Goal: Task Accomplishment & Management: Use online tool/utility

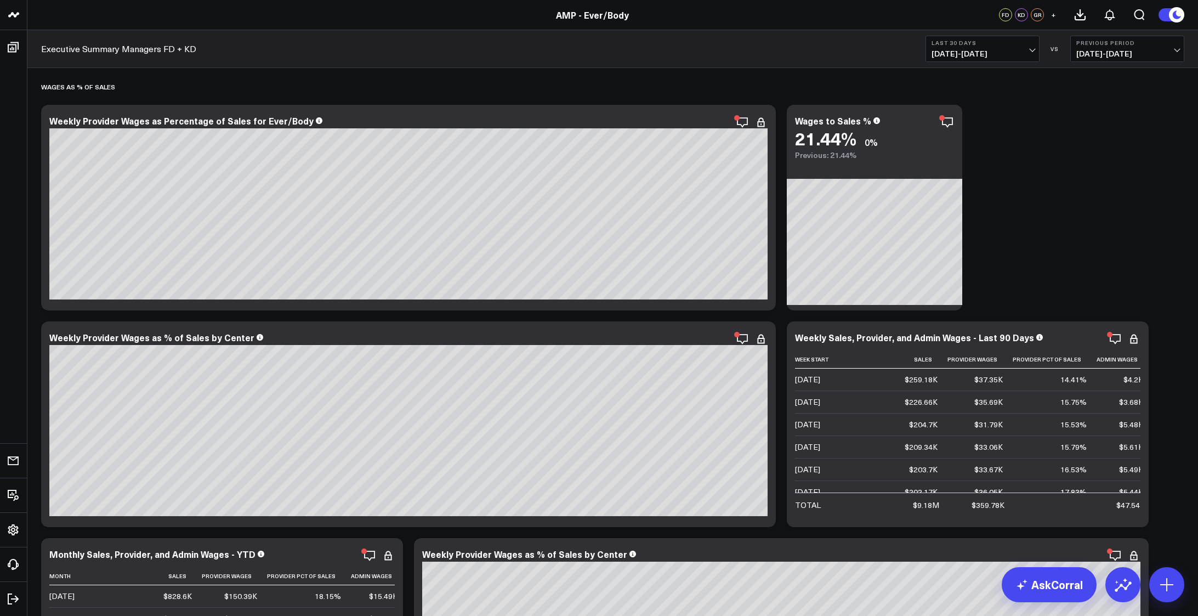
scroll to position [3563, 0]
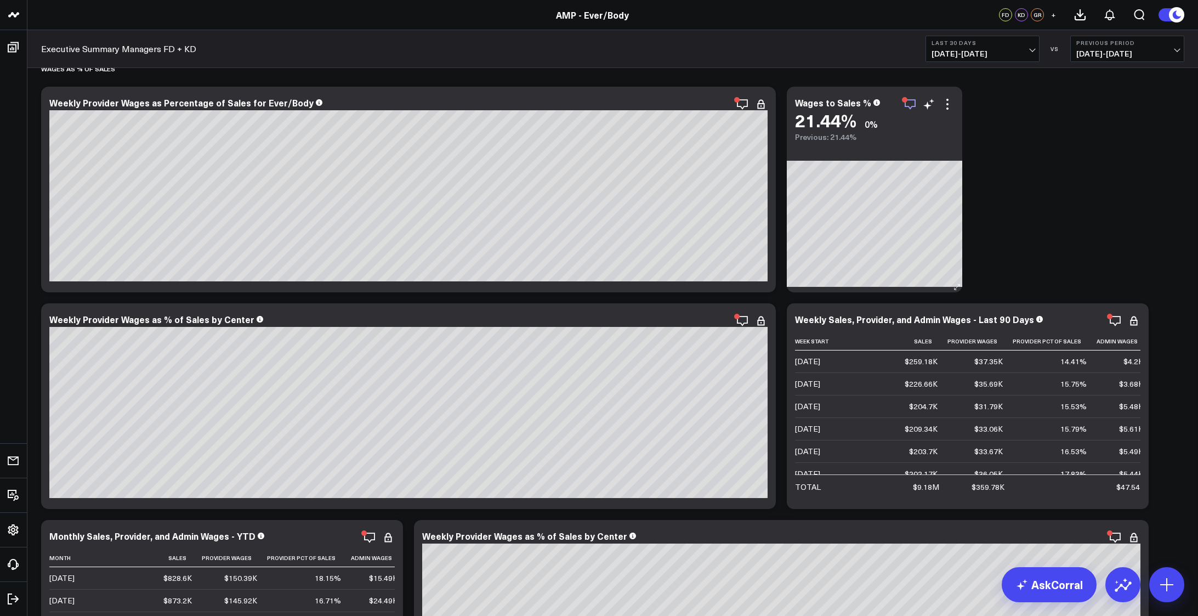
click at [909, 101] on icon "button" at bounding box center [909, 104] width 13 height 13
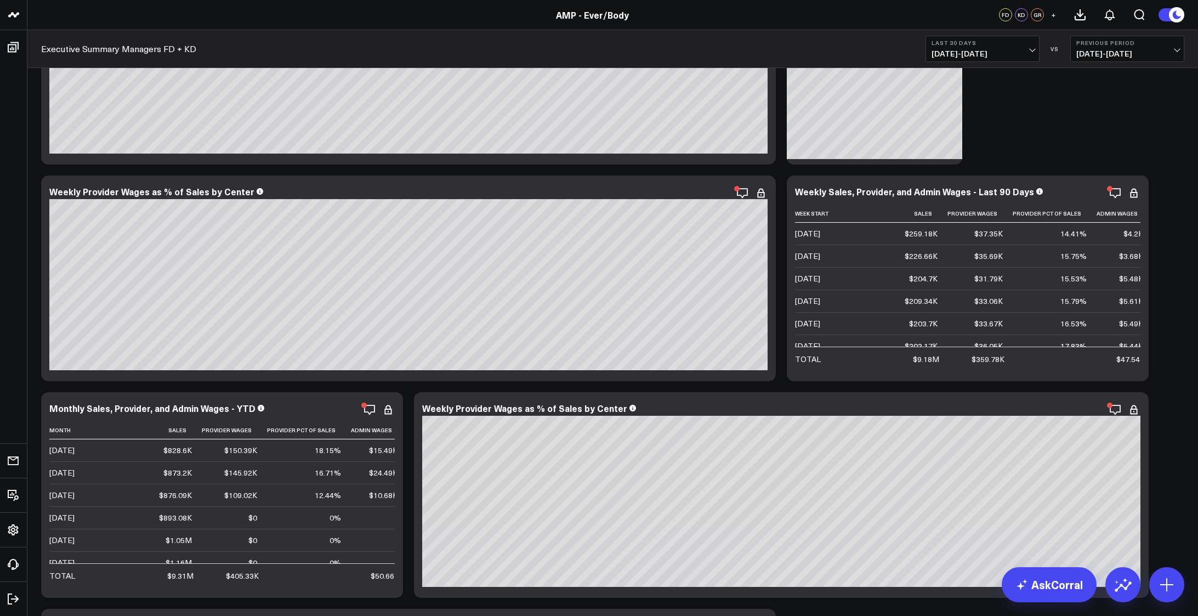
scroll to position [3710, 0]
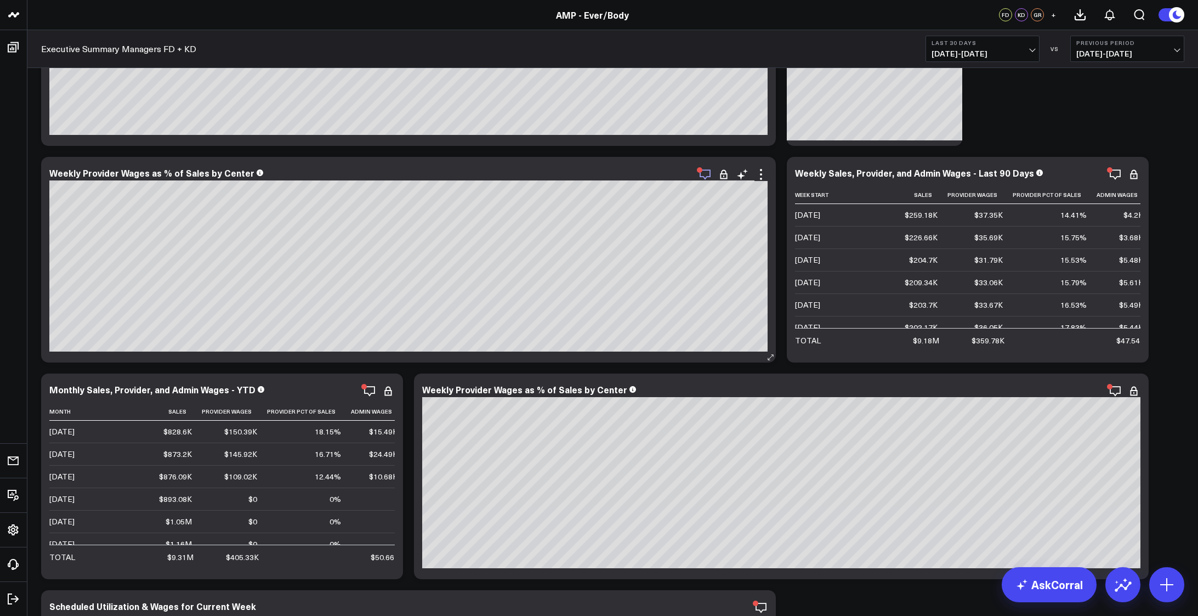
click at [705, 175] on icon "button" at bounding box center [704, 174] width 13 height 13
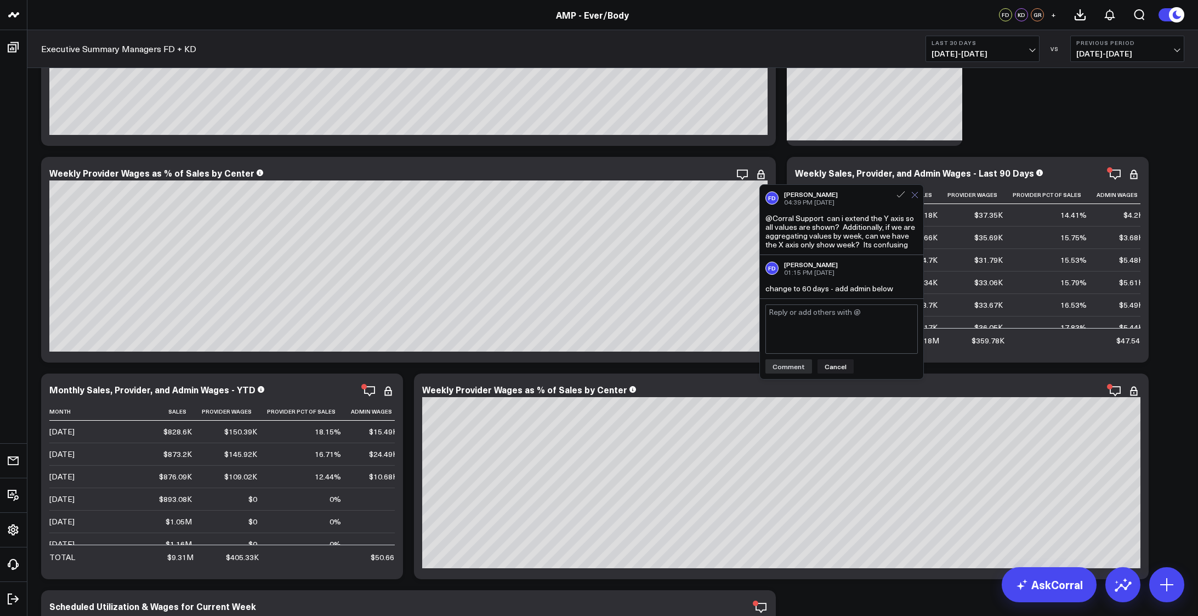
click at [917, 195] on icon at bounding box center [914, 194] width 7 height 7
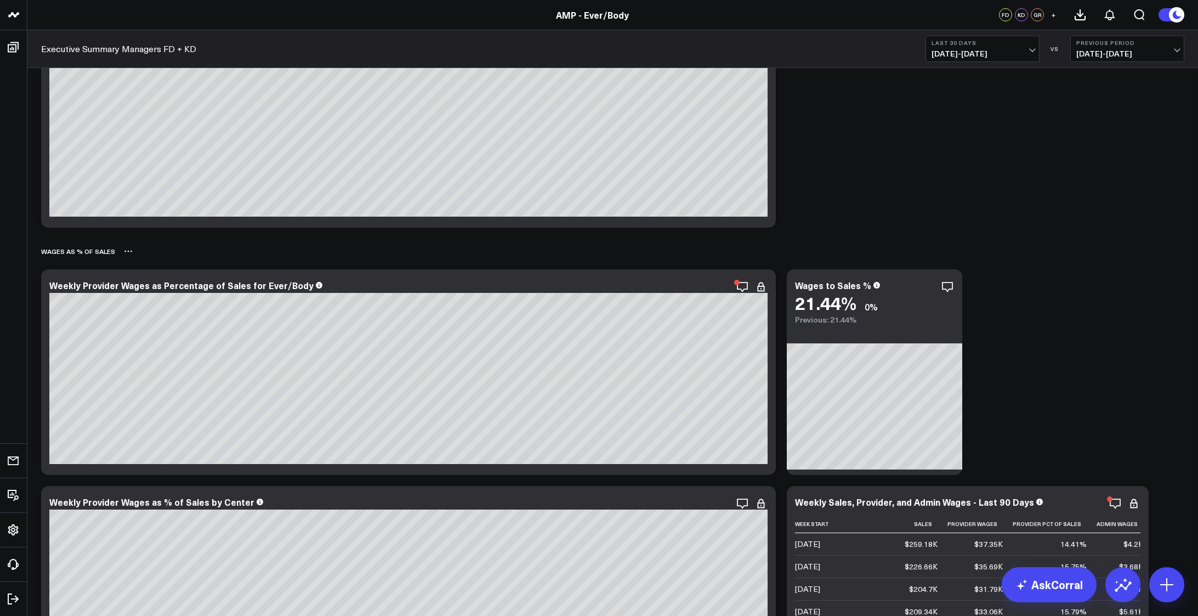
scroll to position [3399, 0]
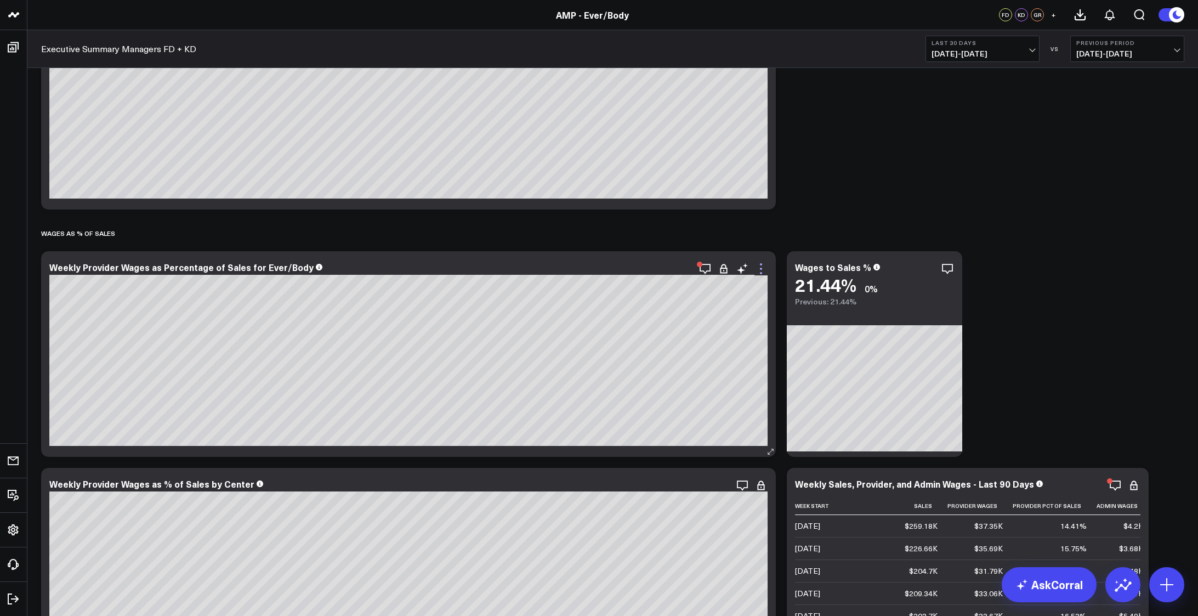
click at [760, 266] on icon at bounding box center [760, 268] width 13 height 13
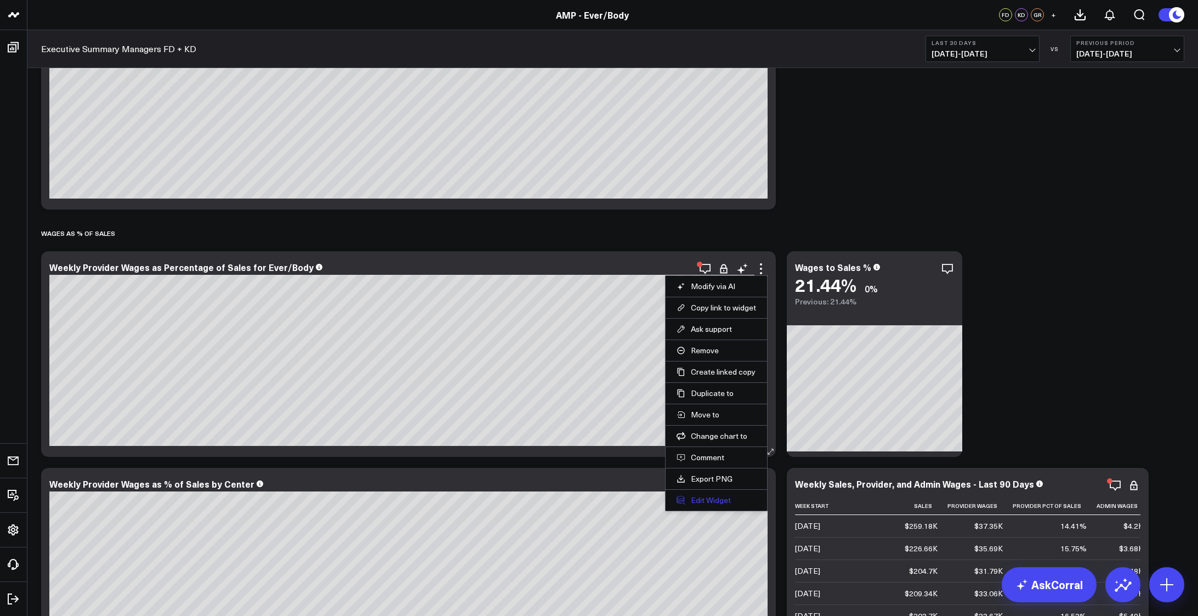
click at [708, 502] on button "Edit Widget" at bounding box center [715, 500] width 79 height 10
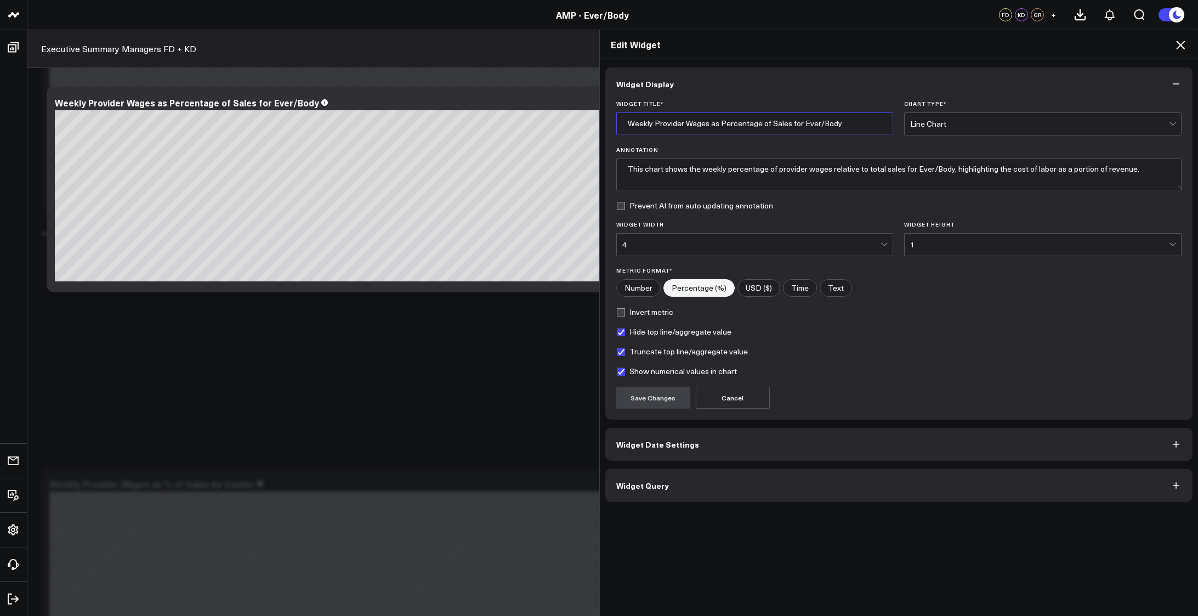
drag, startPoint x: 856, startPoint y: 124, endPoint x: 610, endPoint y: 133, distance: 246.3
click at [610, 133] on div "Widget Title * Weekly Provider Wages as Percentage of Sales for Ever/Body Chart…" at bounding box center [899, 259] width 588 height 319
click at [758, 443] on button "Widget Date Settings" at bounding box center [899, 444] width 588 height 33
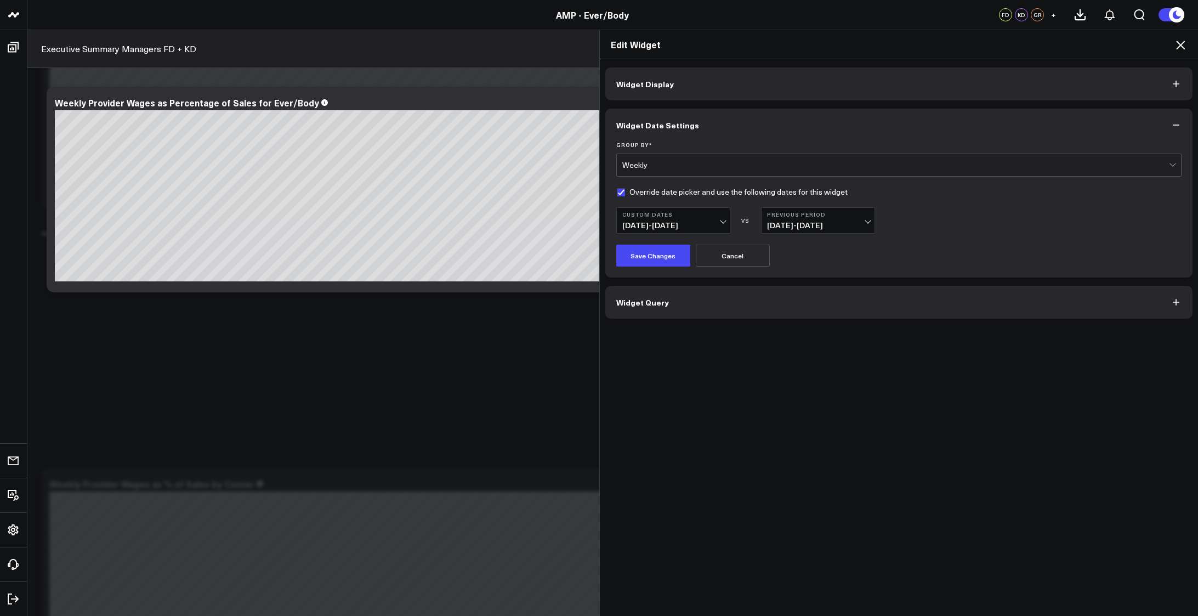
click at [760, 301] on button "Widget Query" at bounding box center [899, 302] width 588 height 33
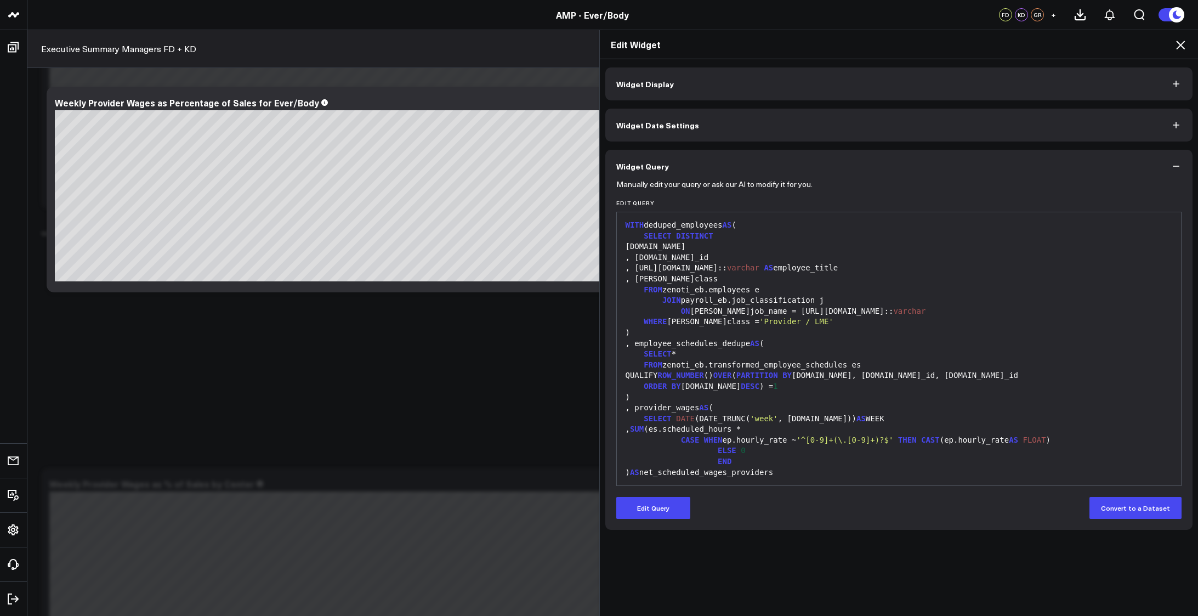
click at [778, 119] on button "Widget Date Settings" at bounding box center [899, 125] width 588 height 33
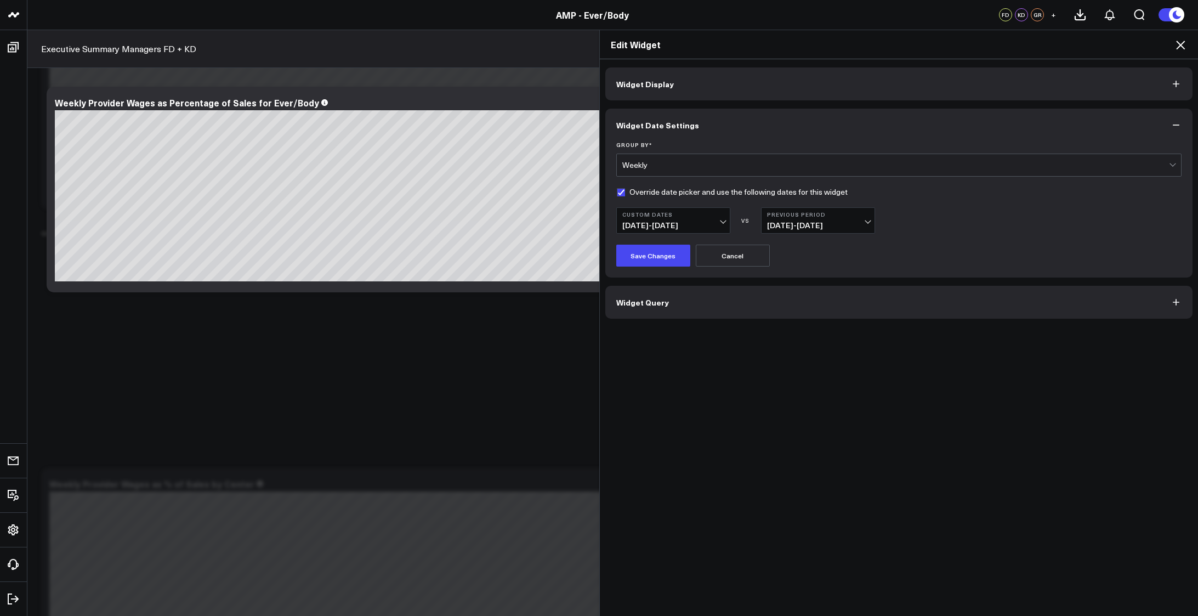
click at [992, 409] on div "Widget Display Widget Date Settings Group By * Weekly Override date picker and …" at bounding box center [899, 337] width 599 height 557
click at [717, 301] on button "Widget Query" at bounding box center [899, 302] width 588 height 33
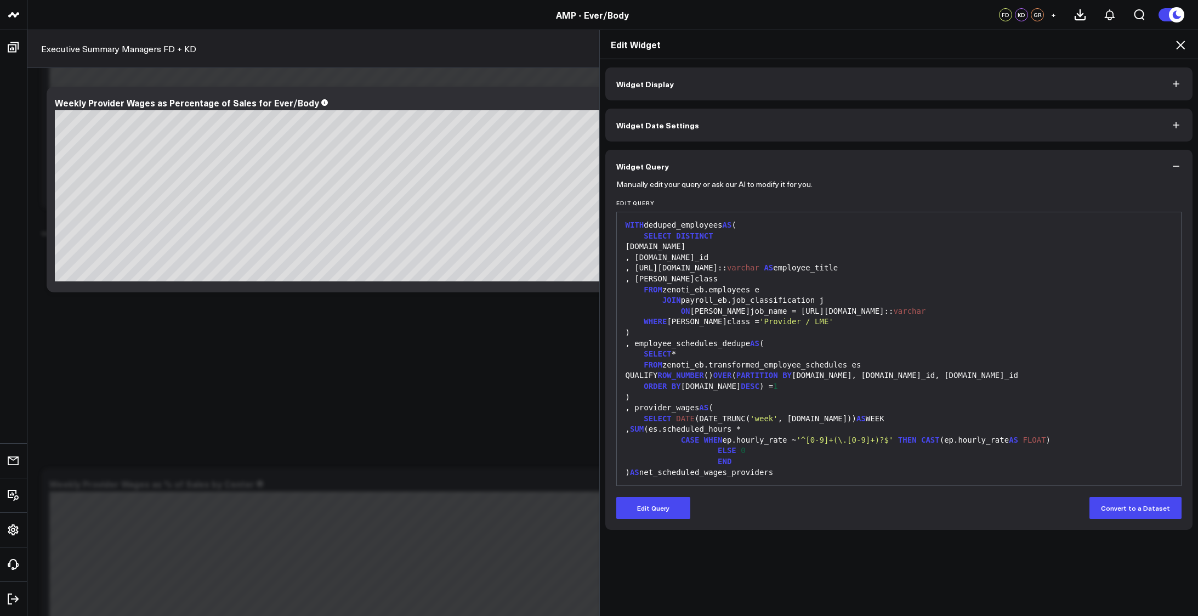
click at [1177, 165] on icon "button" at bounding box center [1175, 166] width 11 height 11
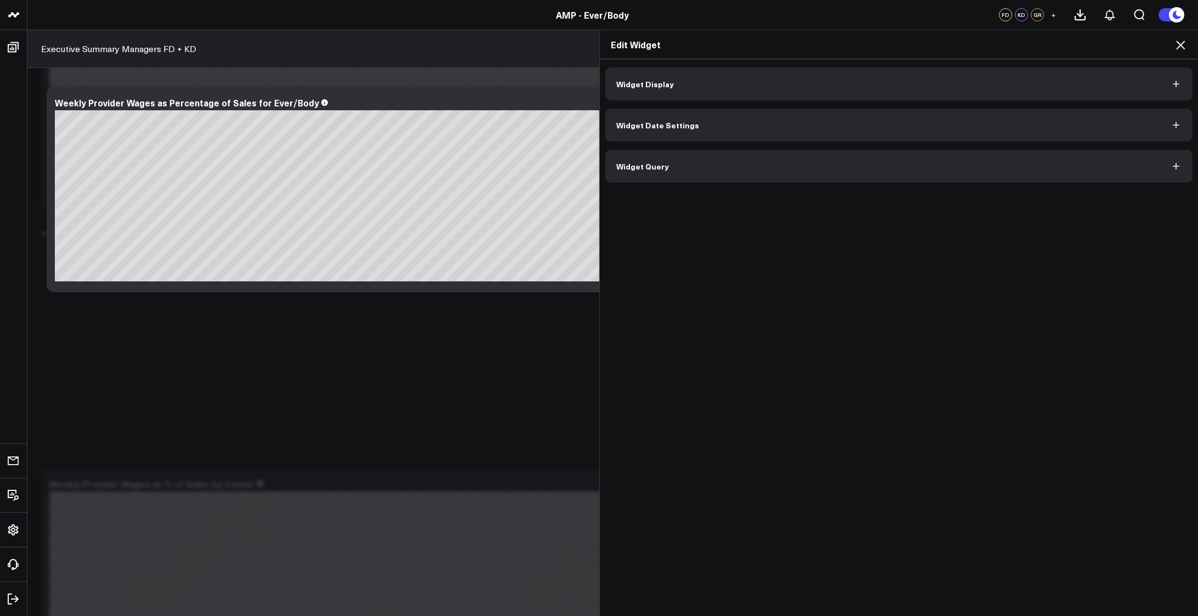
click at [1170, 164] on button "Widget Query" at bounding box center [899, 166] width 588 height 33
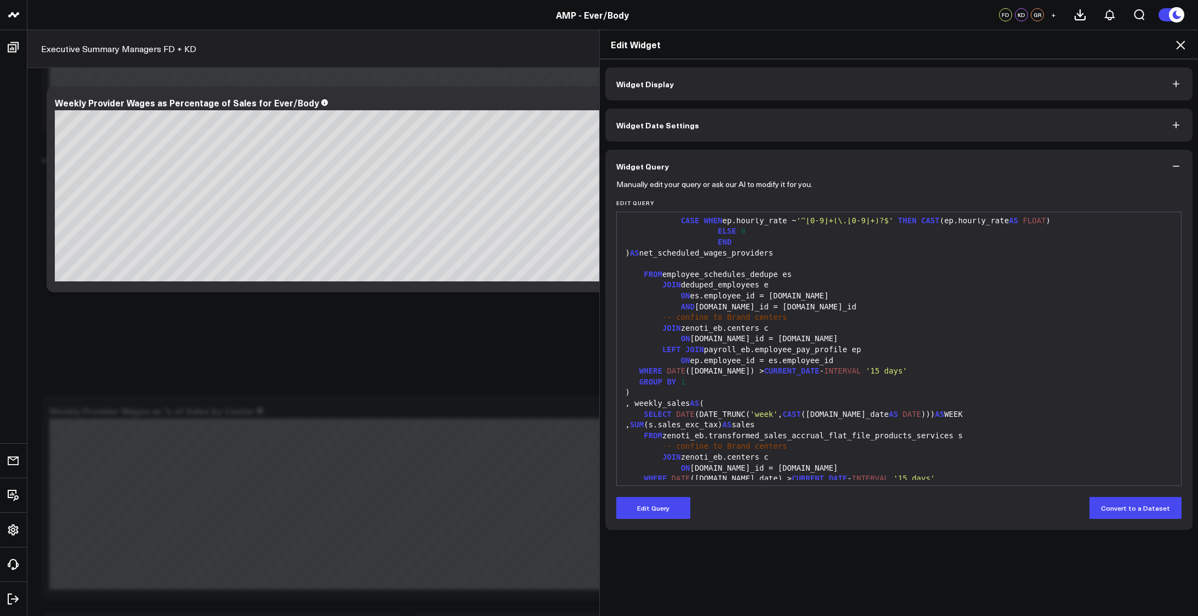
scroll to position [333, 0]
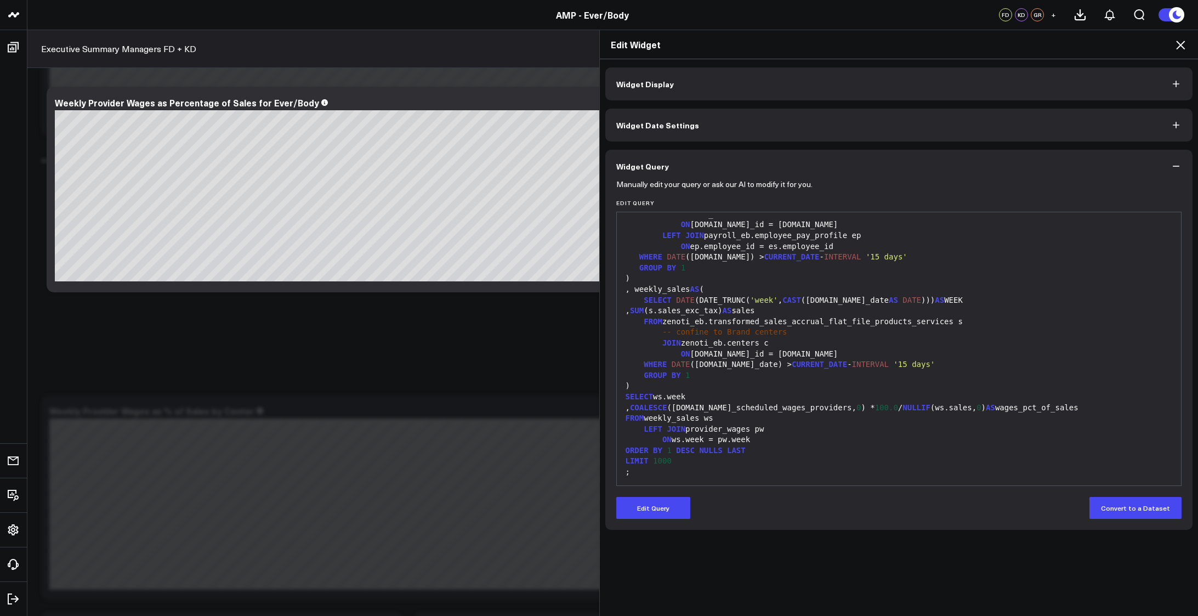
click at [1169, 167] on button "Widget Query" at bounding box center [899, 166] width 588 height 33
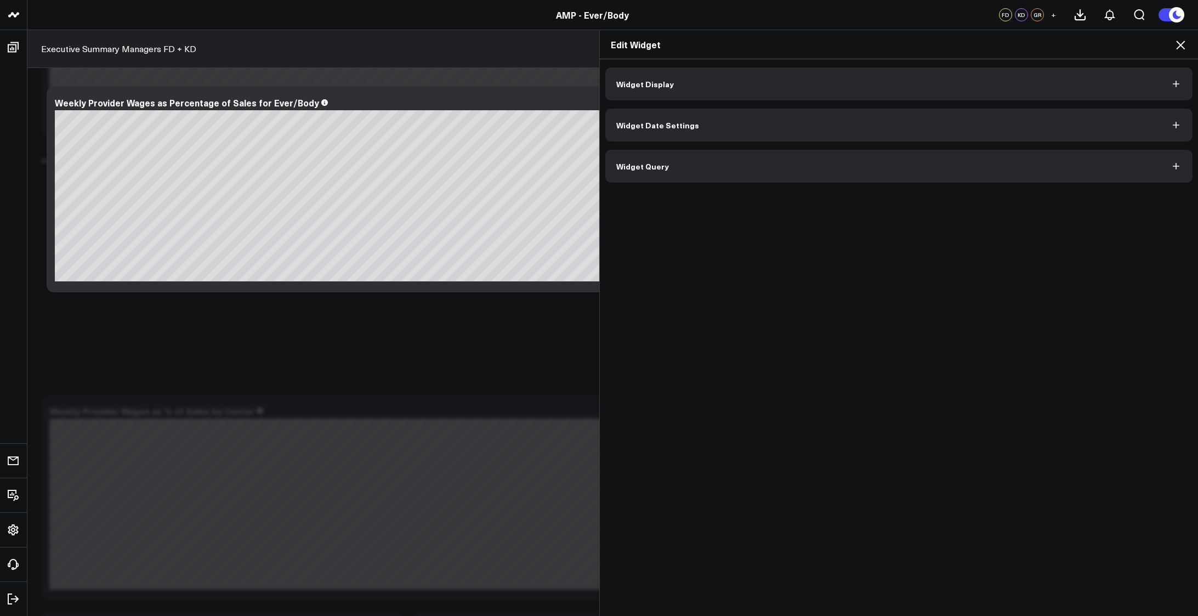
click at [1179, 43] on icon at bounding box center [1180, 45] width 9 height 9
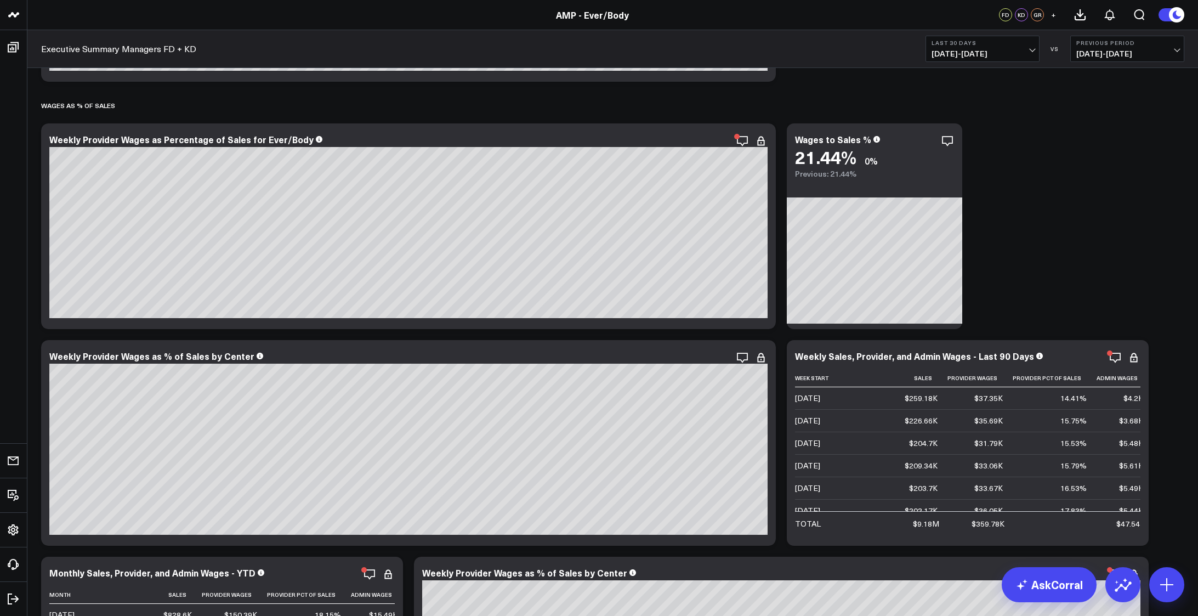
scroll to position [3545, 0]
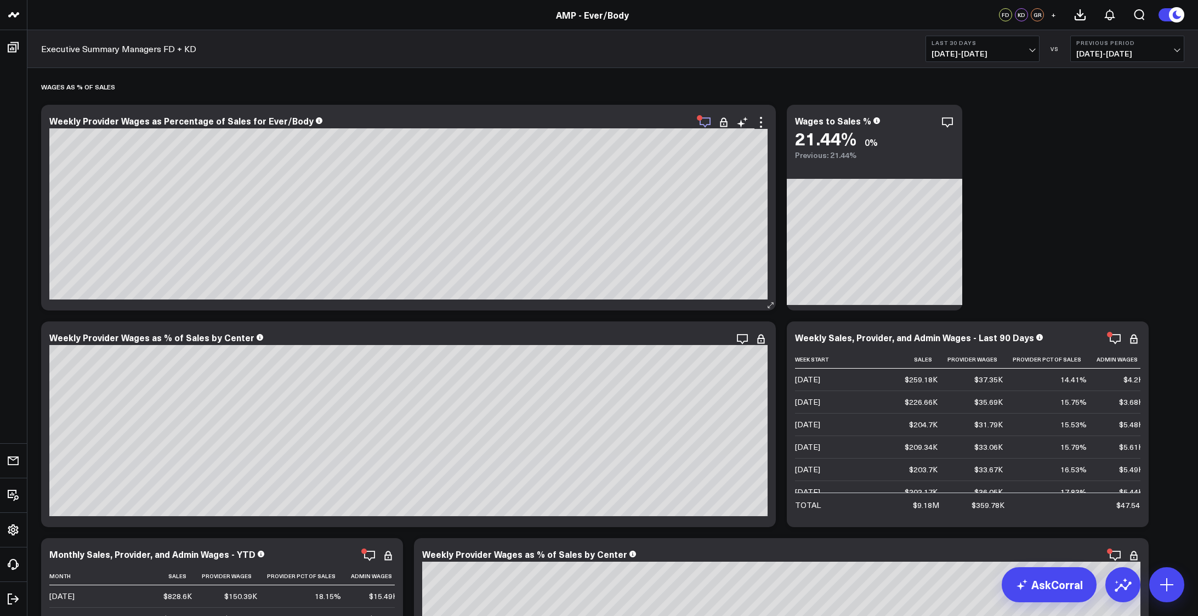
click at [704, 121] on icon "button" at bounding box center [704, 122] width 13 height 13
click at [912, 121] on icon "button" at bounding box center [909, 122] width 13 height 13
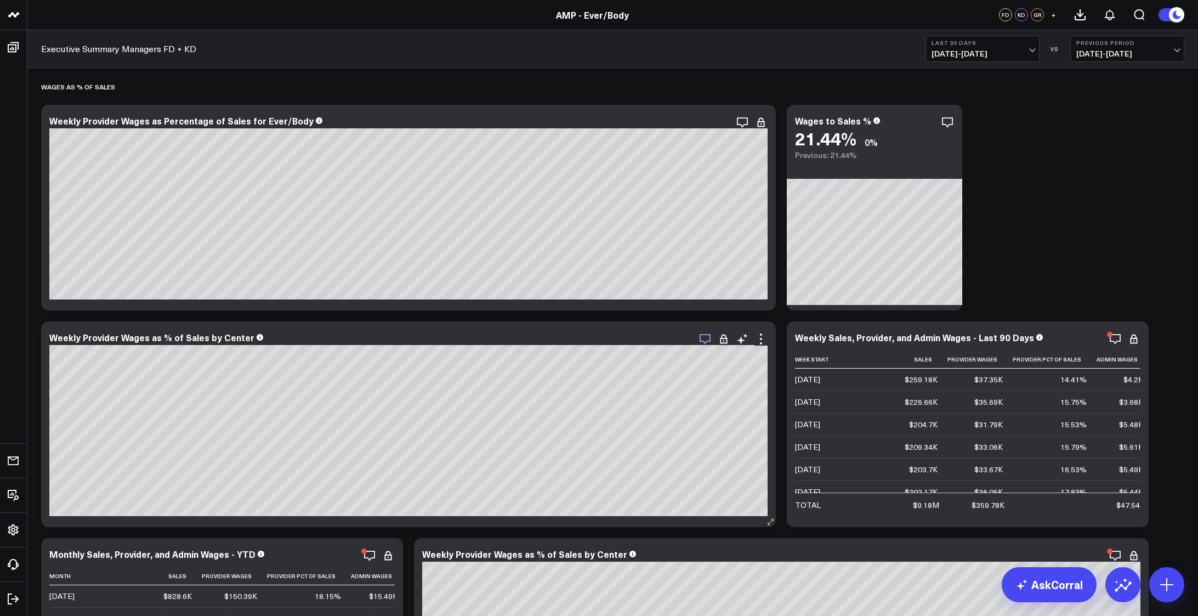
click at [707, 337] on icon "button" at bounding box center [704, 338] width 13 height 13
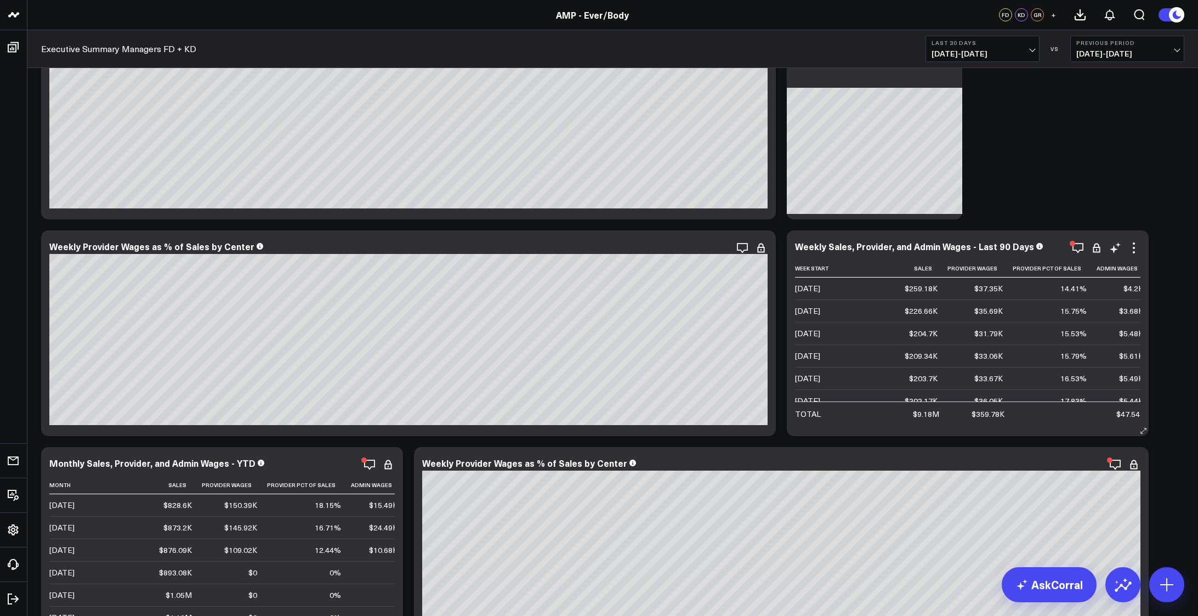
scroll to position [3710, 0]
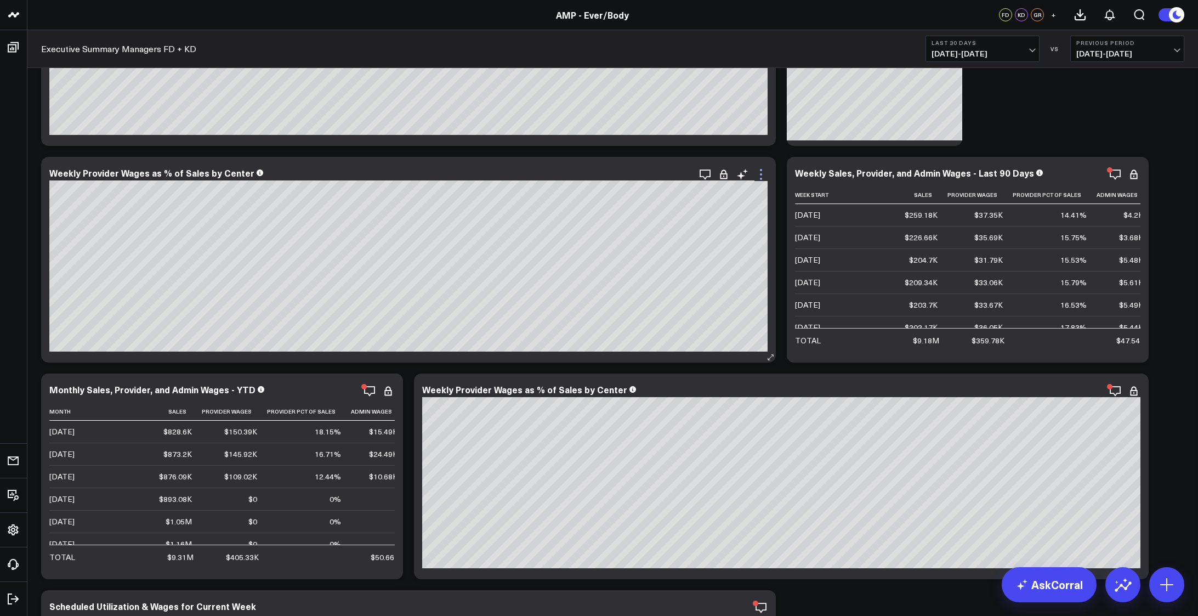
click at [761, 172] on icon at bounding box center [760, 174] width 13 height 13
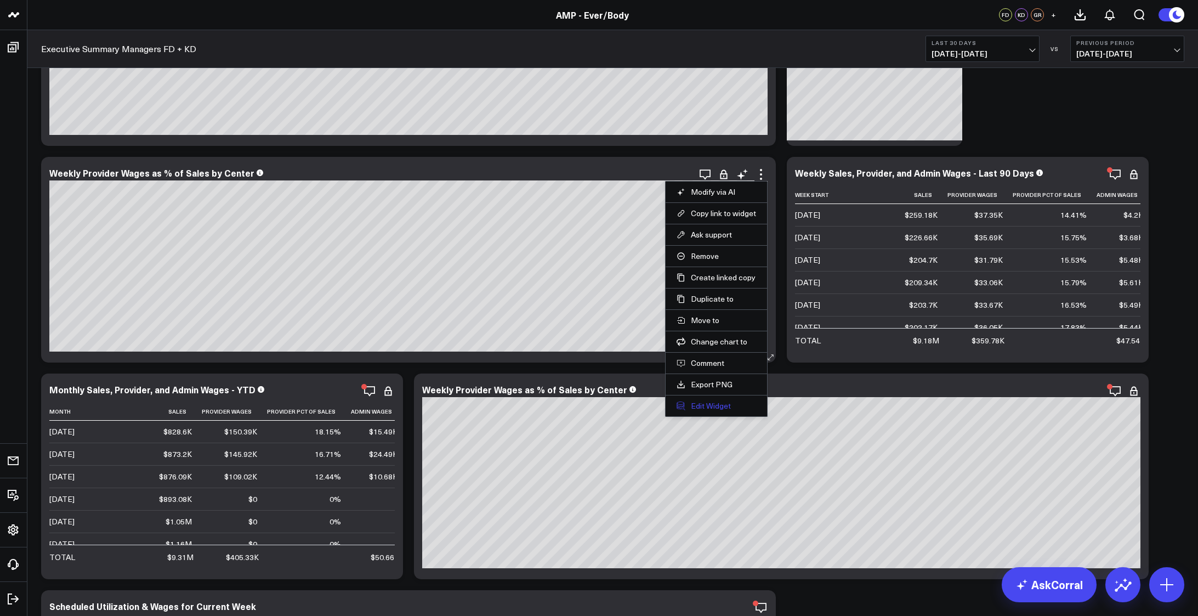
click at [717, 403] on button "Edit Widget" at bounding box center [715, 406] width 79 height 10
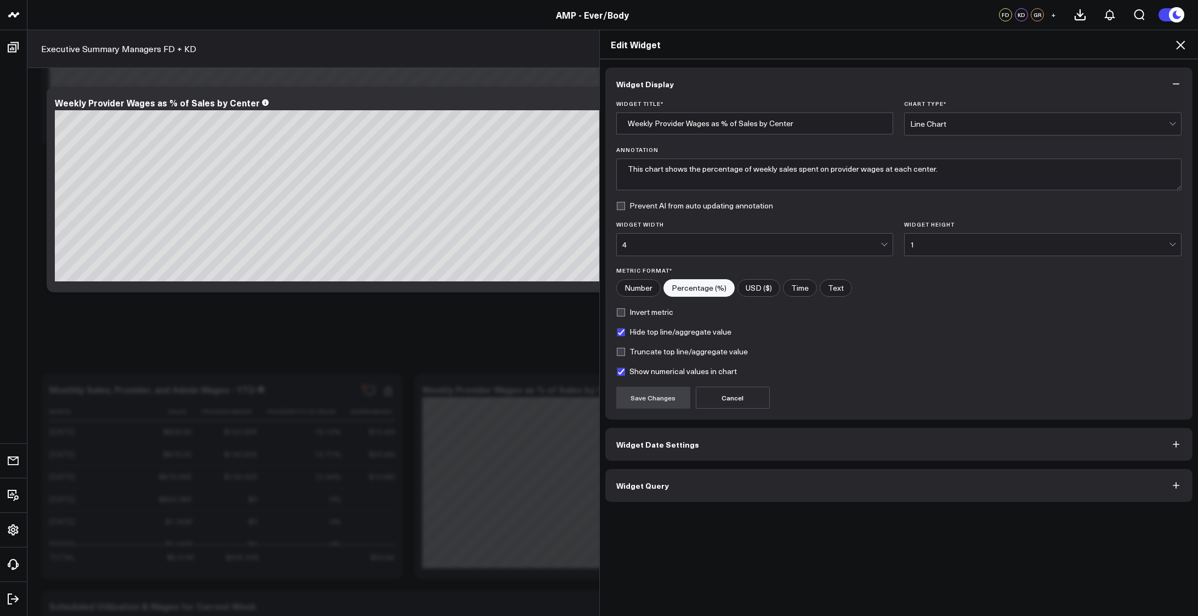
click at [753, 438] on button "Widget Date Settings" at bounding box center [899, 444] width 588 height 33
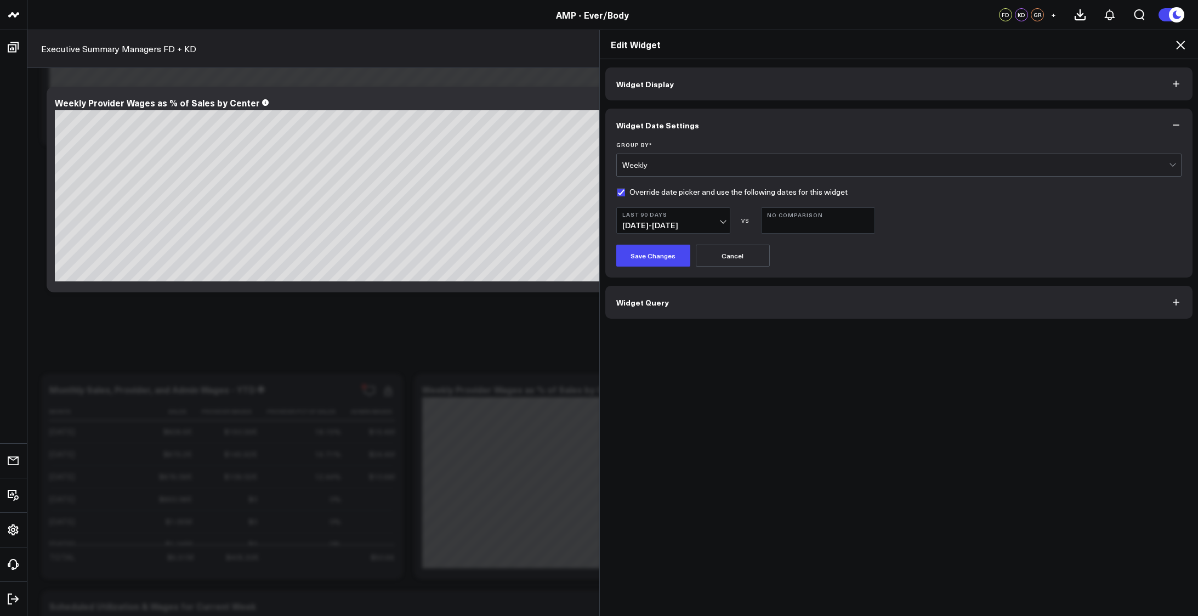
click at [741, 305] on button "Widget Query" at bounding box center [899, 302] width 588 height 33
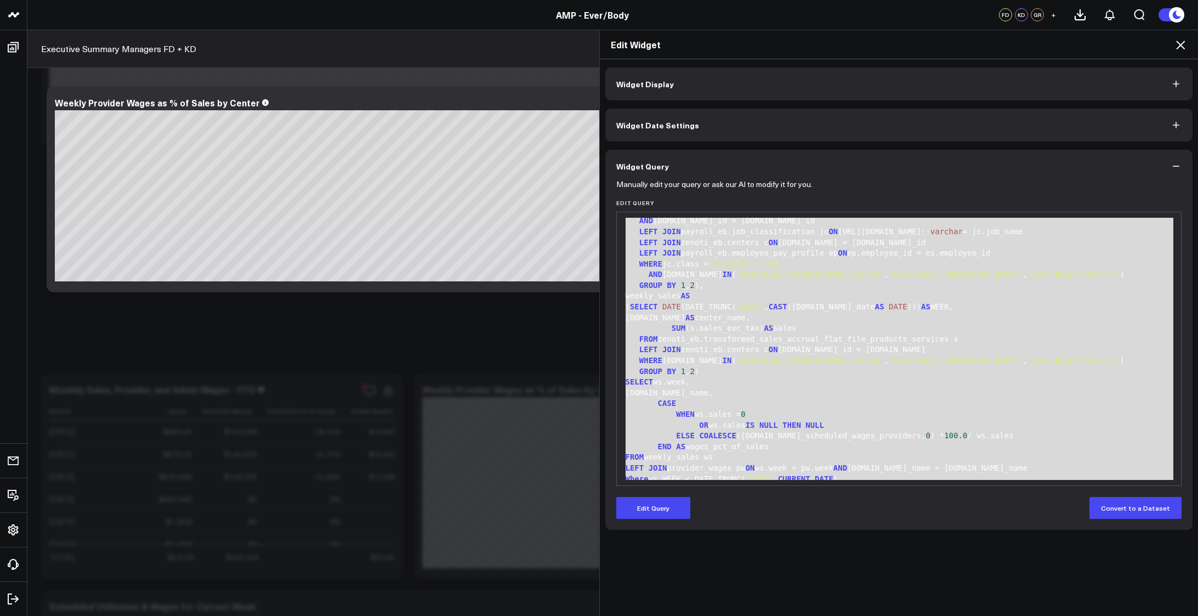
scroll to position [172, 0]
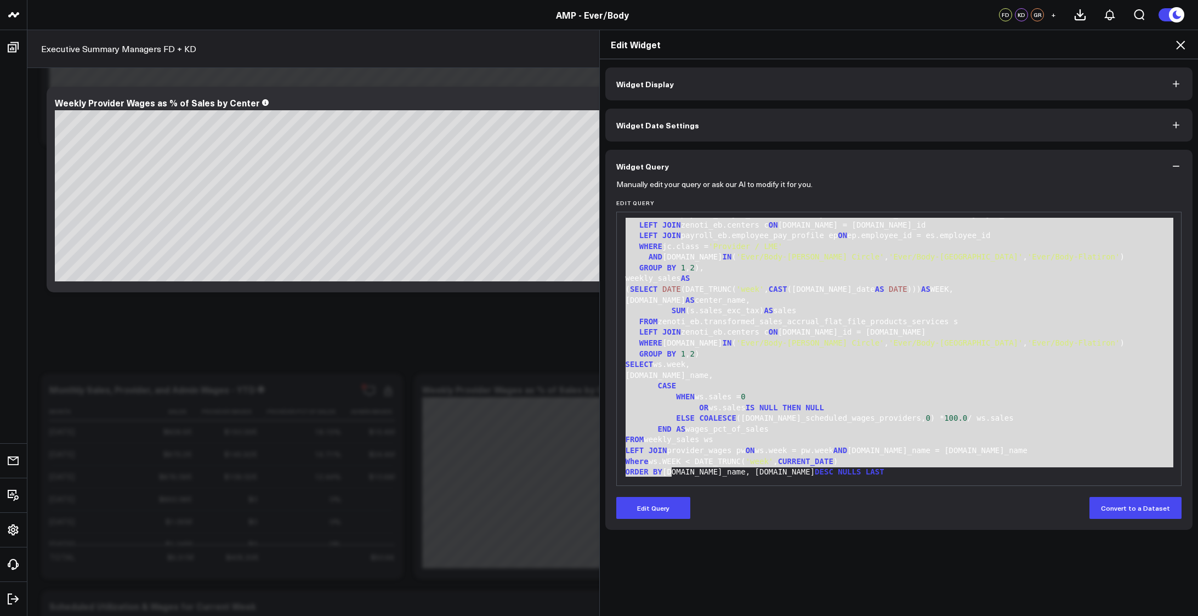
drag, startPoint x: 622, startPoint y: 226, endPoint x: 816, endPoint y: 563, distance: 388.7
click at [816, 563] on div "Widget Display Widget Date Settings Widget Query Manually edit your query or as…" at bounding box center [899, 337] width 599 height 557
copy div "WITH employee_schedules_dedupe AS ( SELECT * FROM zenoti_eb.transformed_employe…"
click at [721, 91] on button "Widget Display" at bounding box center [899, 83] width 588 height 33
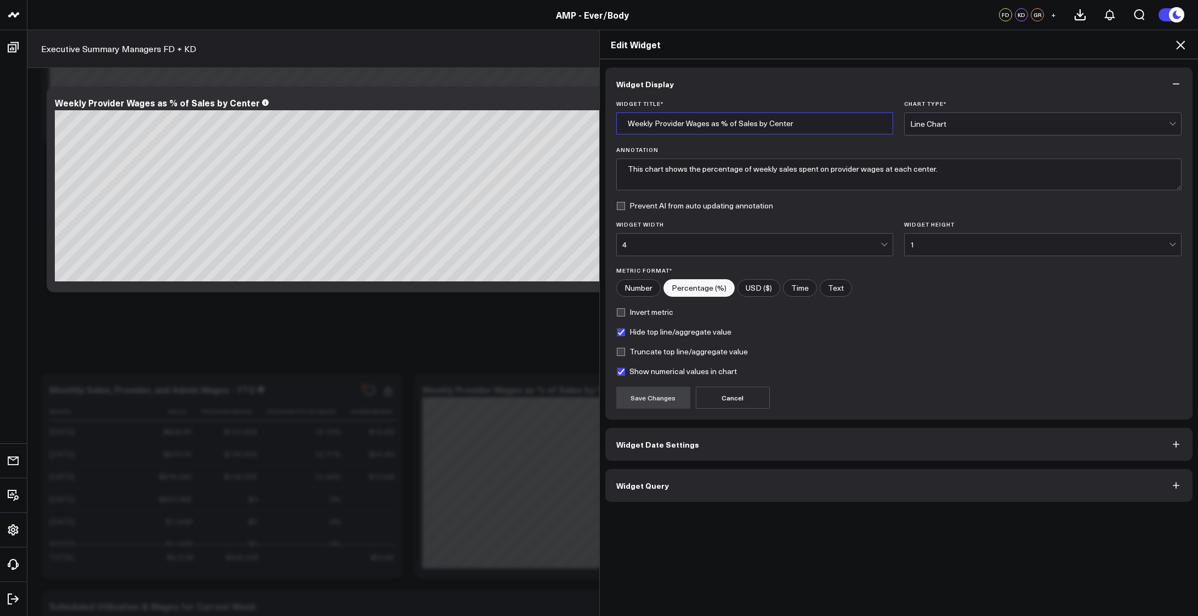
drag, startPoint x: 793, startPoint y: 124, endPoint x: 584, endPoint y: 127, distance: 208.9
click at [584, 127] on div "Edit Widget Widget Display Widget Title * Weekly Provider Wages as % of Sales b…" at bounding box center [599, 323] width 1198 height 586
